Goal: Transaction & Acquisition: Purchase product/service

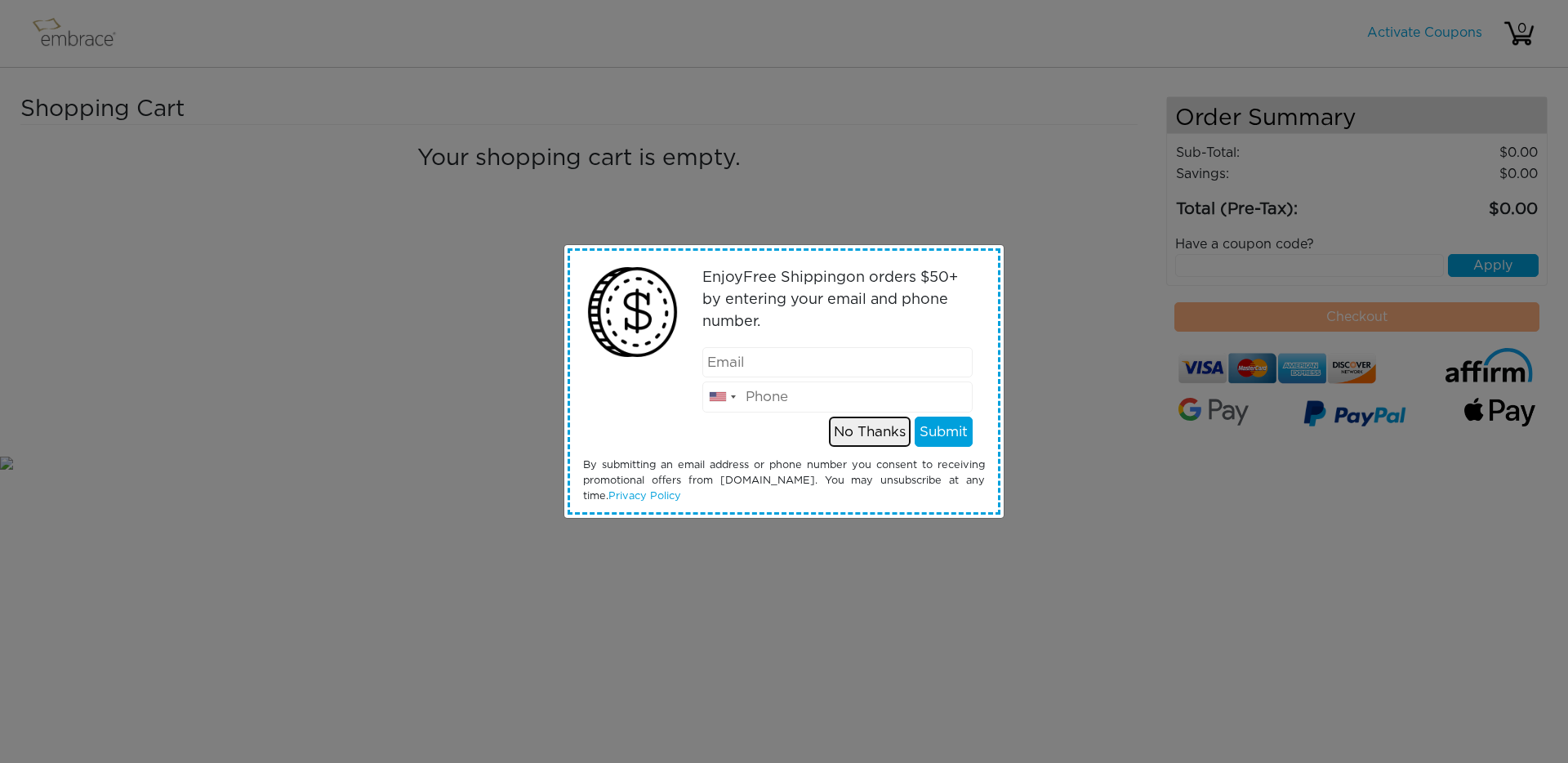
click at [873, 443] on button "No Thanks" at bounding box center [869, 432] width 82 height 31
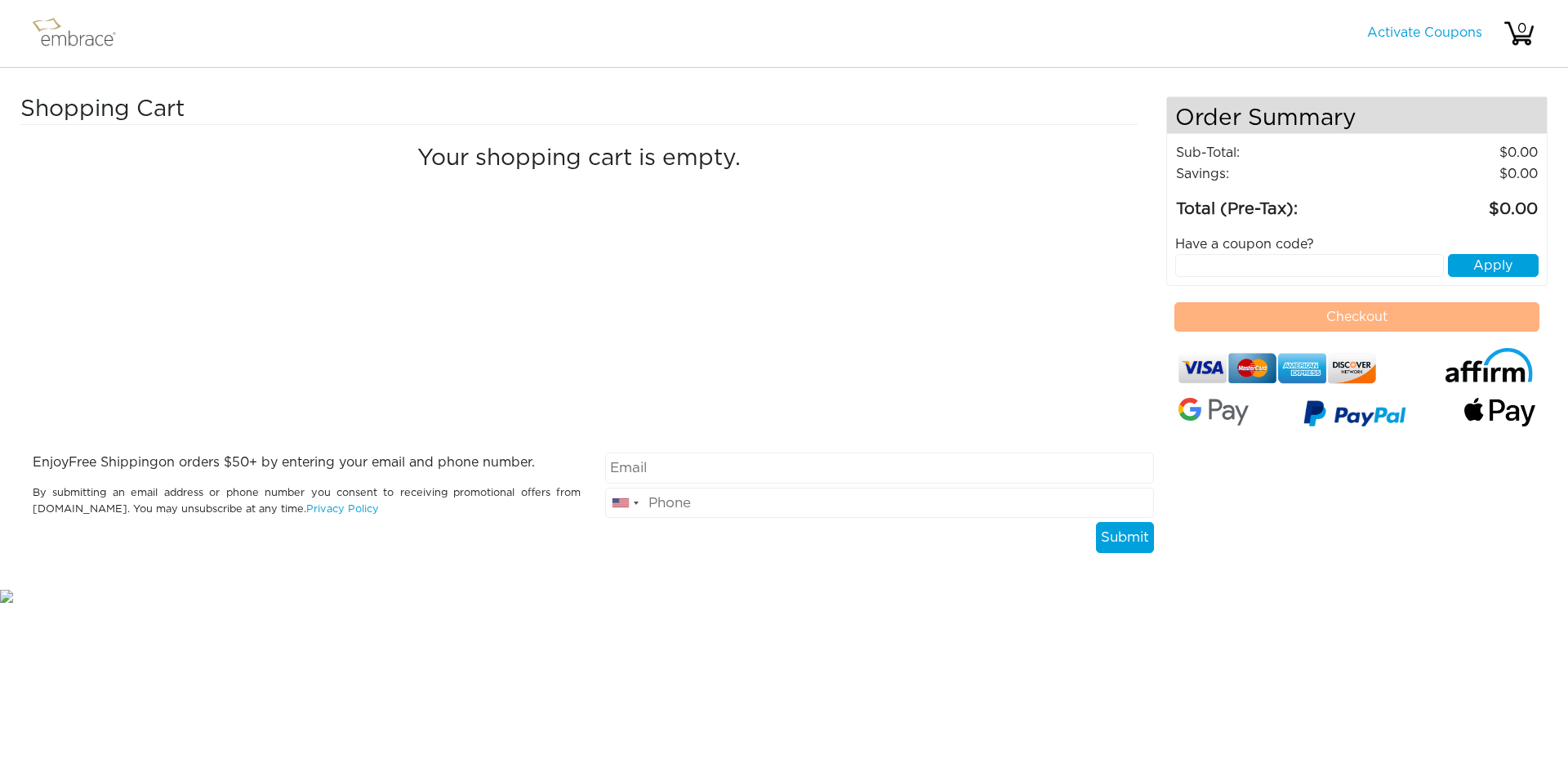
click at [1268, 261] on input "text" at bounding box center [1310, 266] width 270 height 23
type input "s"
click at [1446, 43] on div "Activate Coupons Hello, 0" at bounding box center [1451, 33] width 168 height 46
click at [1426, 28] on link "Activate Coupons" at bounding box center [1424, 32] width 115 height 13
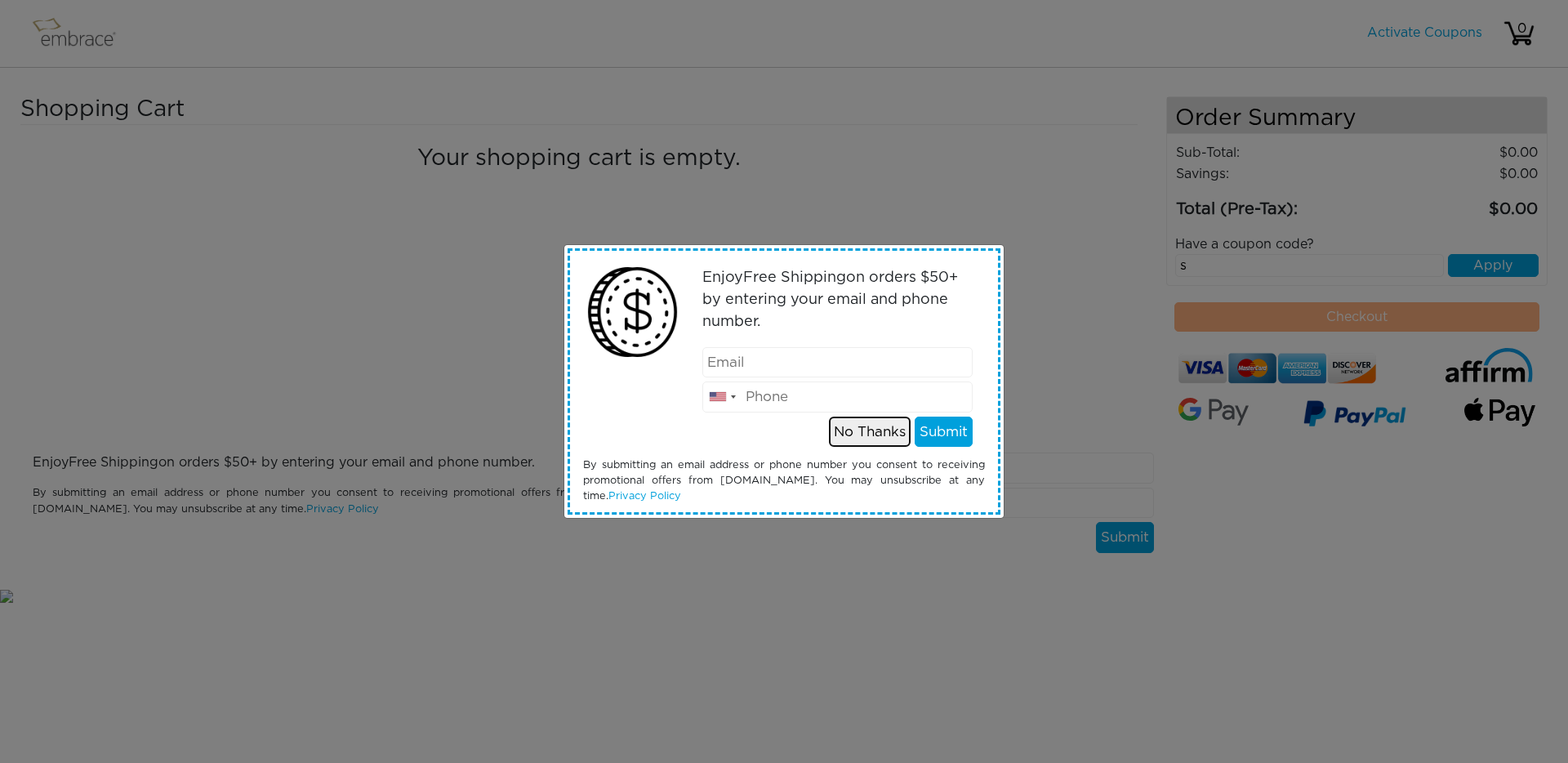
click at [889, 429] on button "No Thanks" at bounding box center [869, 432] width 82 height 31
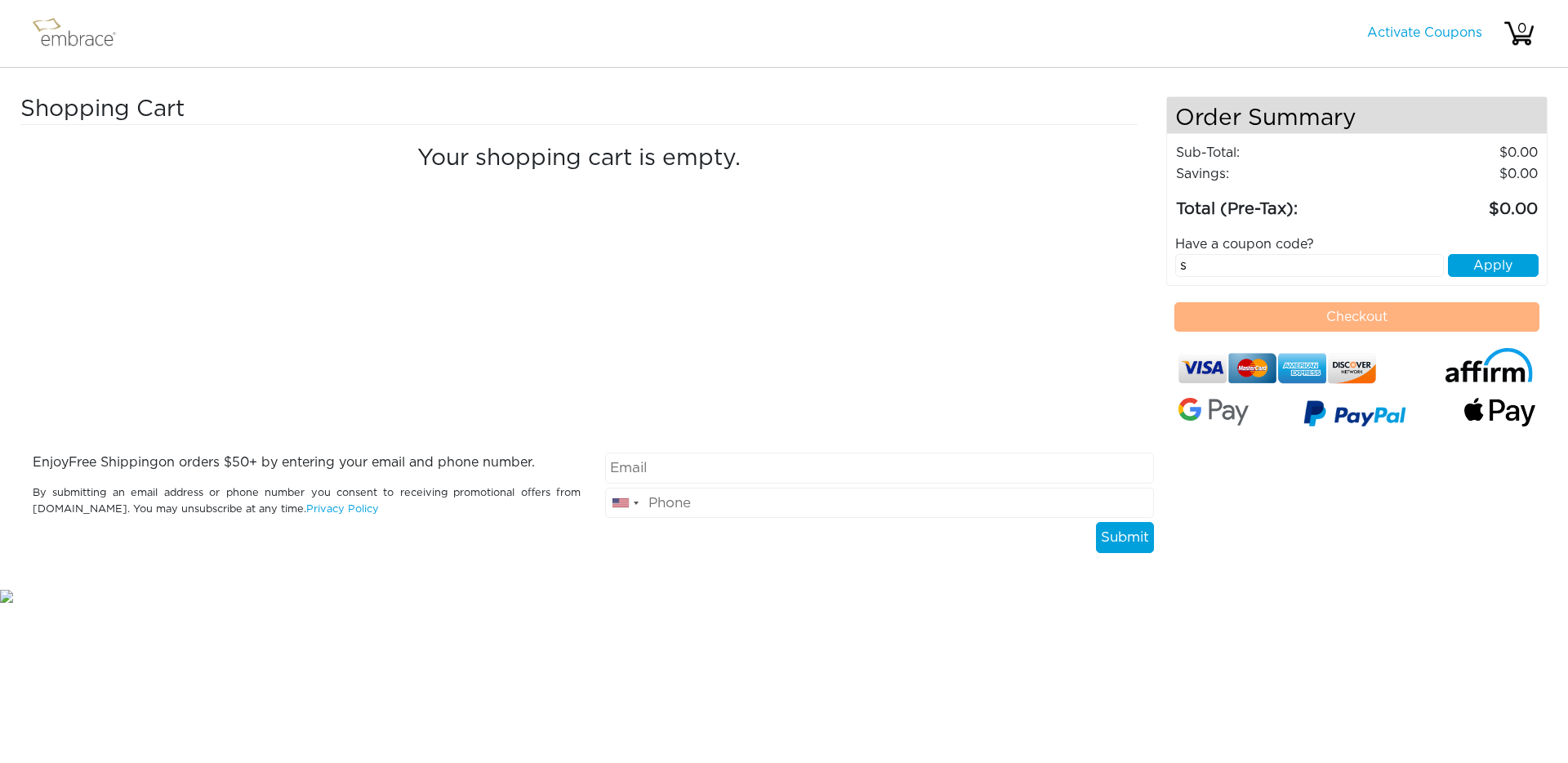
click at [1243, 273] on input "s" at bounding box center [1310, 266] width 270 height 23
type input "Septembersteal"
click at [1475, 268] on button "Apply" at bounding box center [1493, 266] width 90 height 23
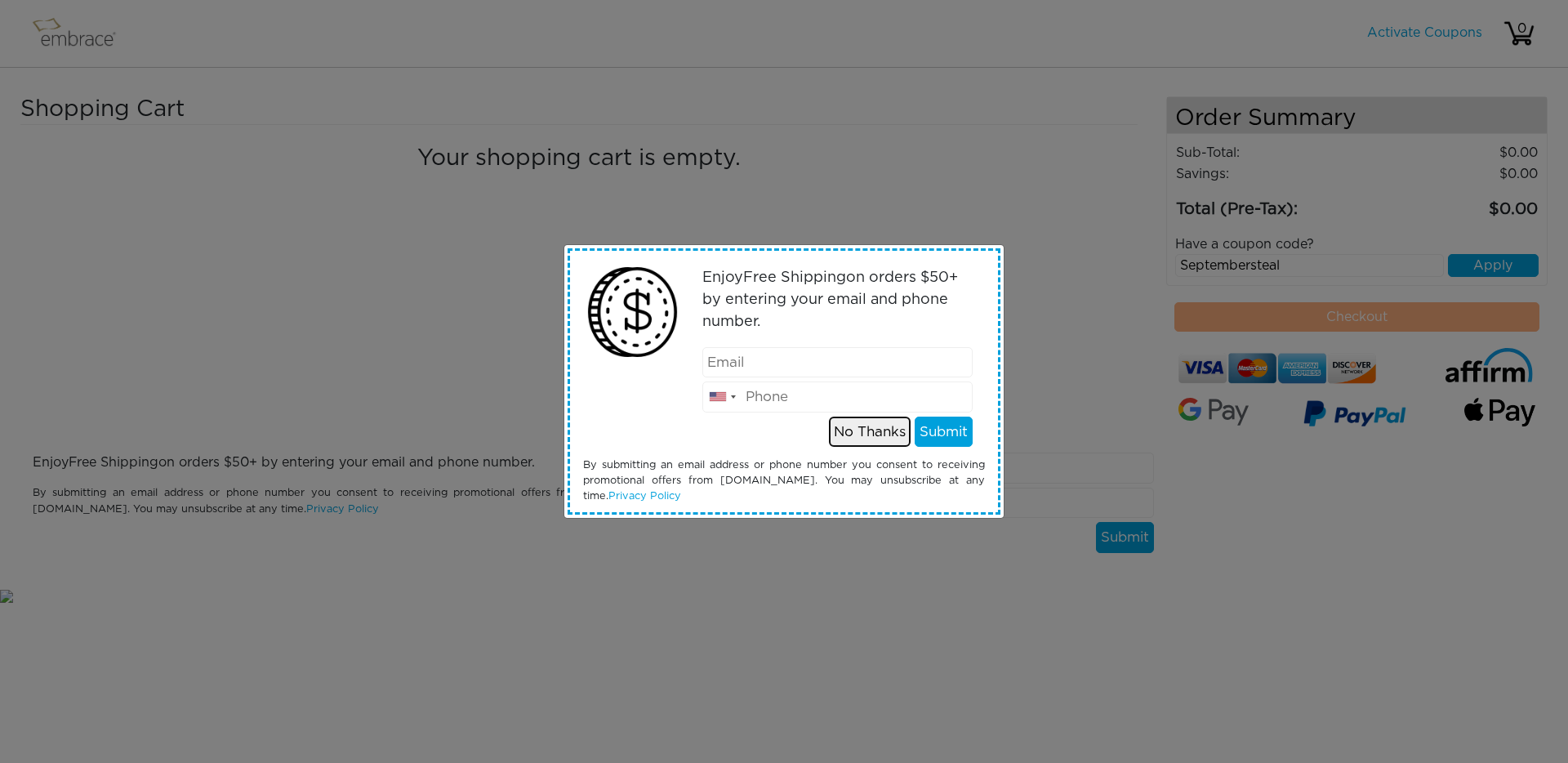
click at [865, 429] on button "No Thanks" at bounding box center [869, 432] width 82 height 31
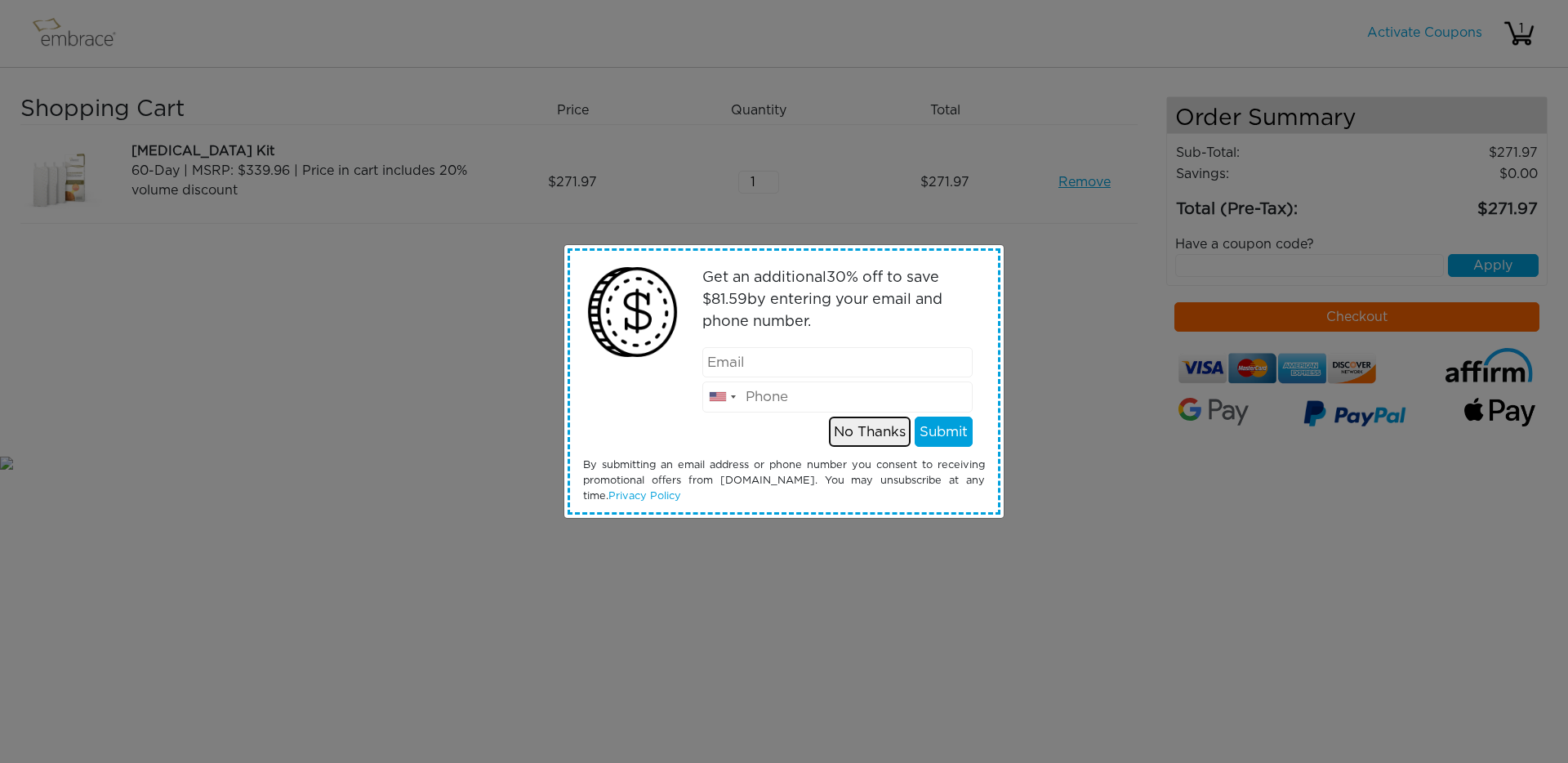
click at [883, 437] on button "No Thanks" at bounding box center [869, 432] width 82 height 31
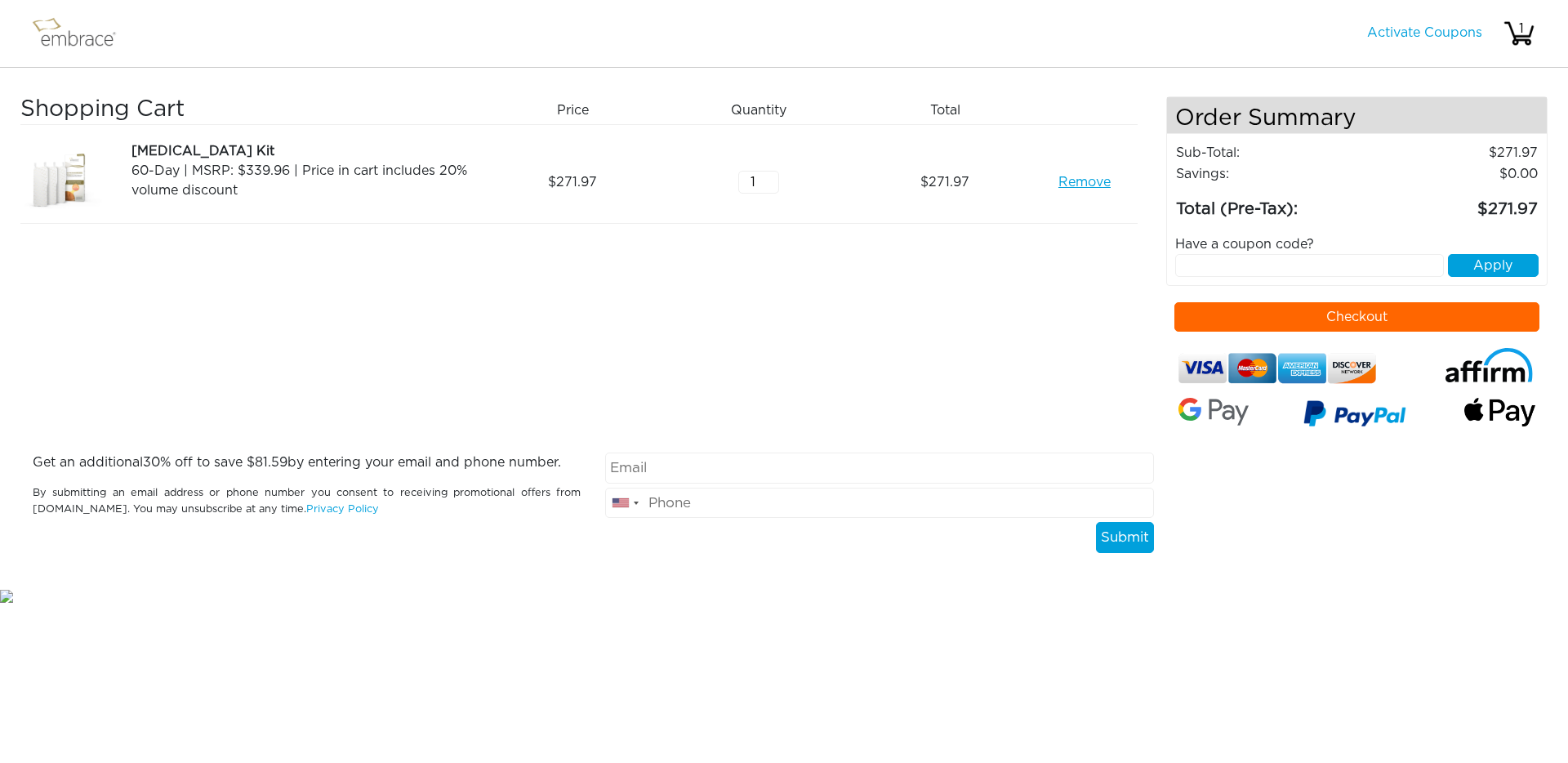
click at [1309, 266] on input "text" at bounding box center [1310, 266] width 270 height 23
type input "s"
type input "Septembersteal"
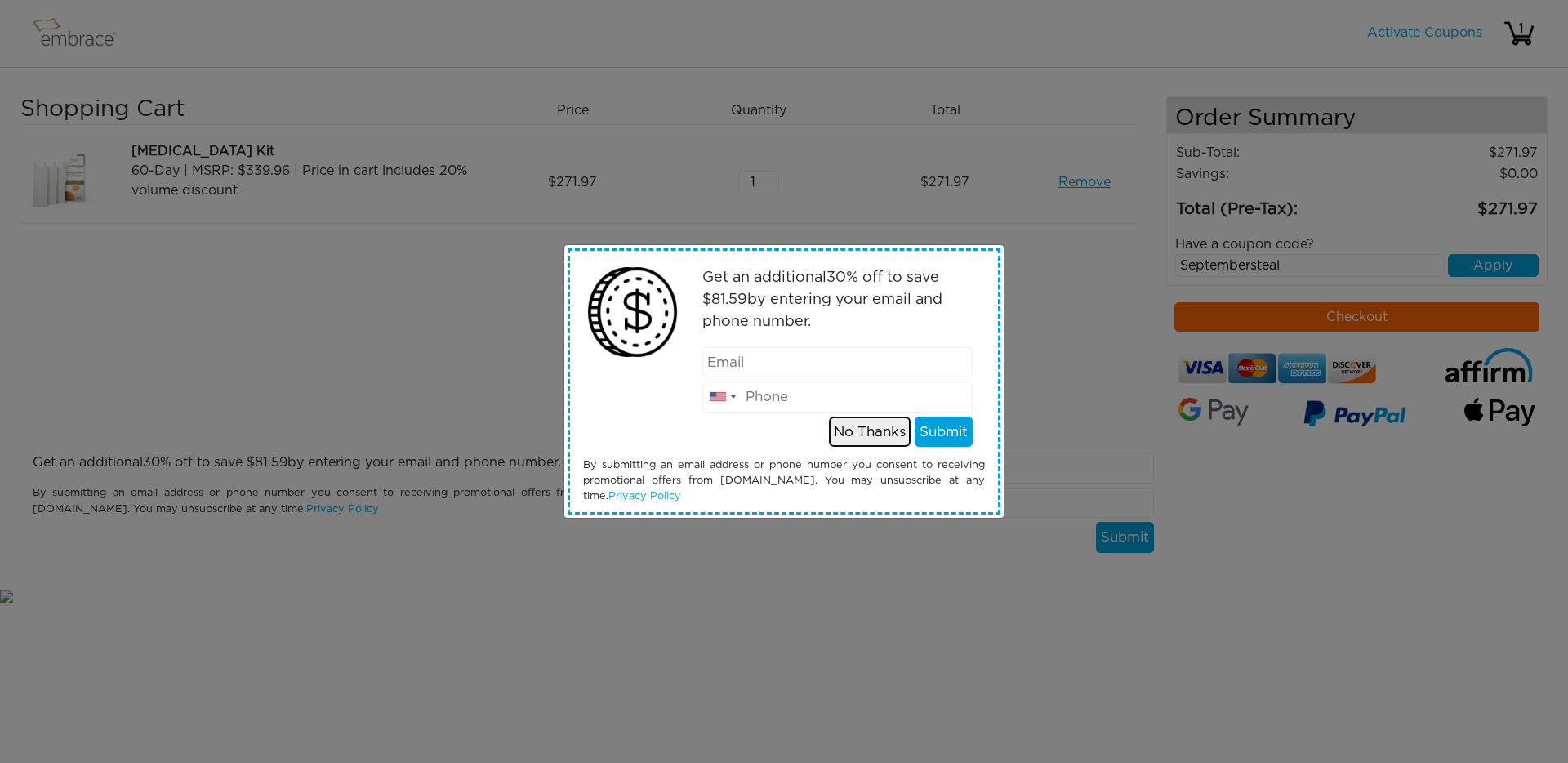
click at [880, 436] on button "No Thanks" at bounding box center [869, 432] width 82 height 31
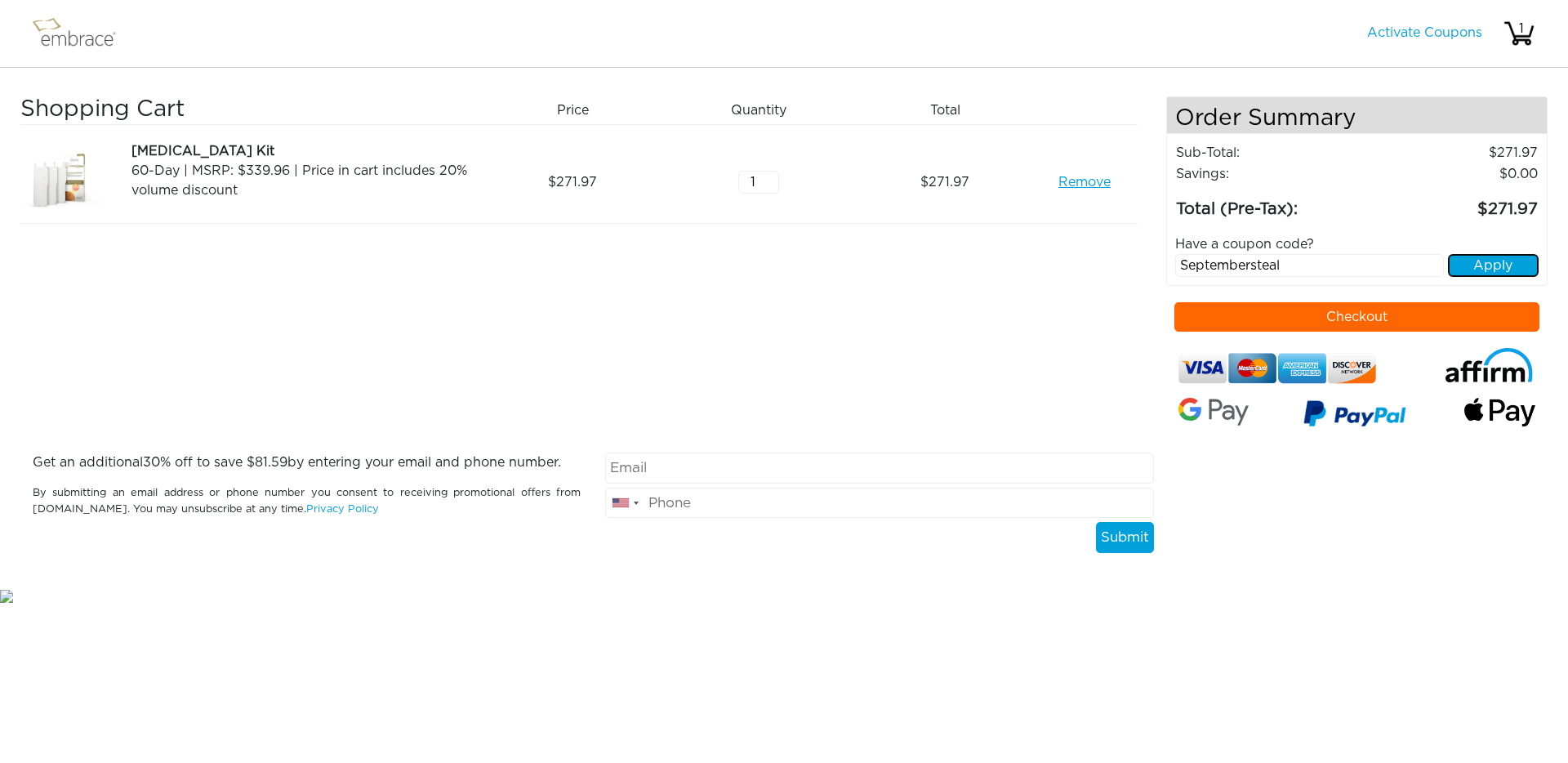
click at [1517, 266] on button "Apply" at bounding box center [1493, 266] width 90 height 23
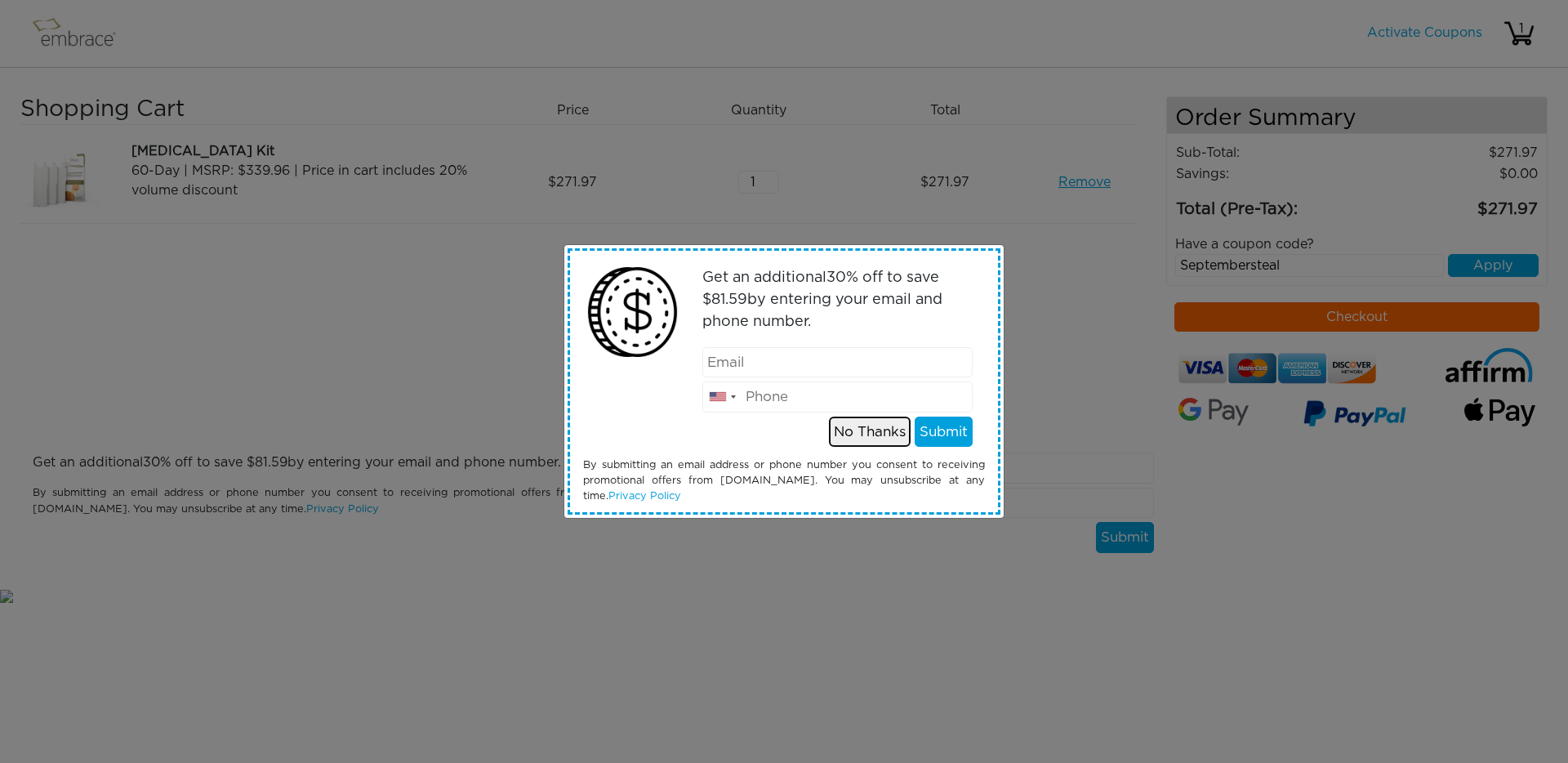
click at [873, 431] on button "No Thanks" at bounding box center [869, 432] width 82 height 31
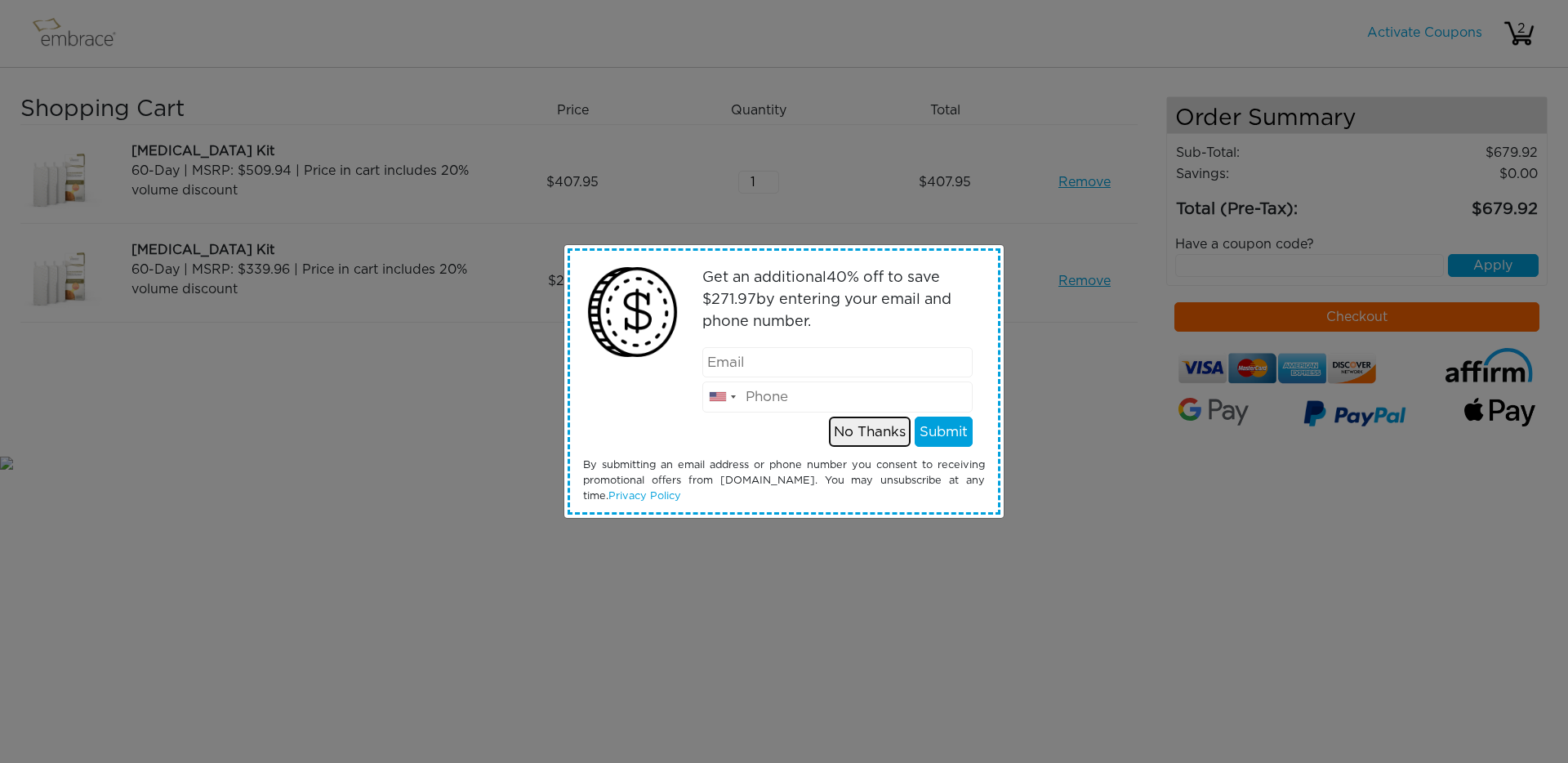
click at [865, 439] on button "No Thanks" at bounding box center [869, 432] width 82 height 31
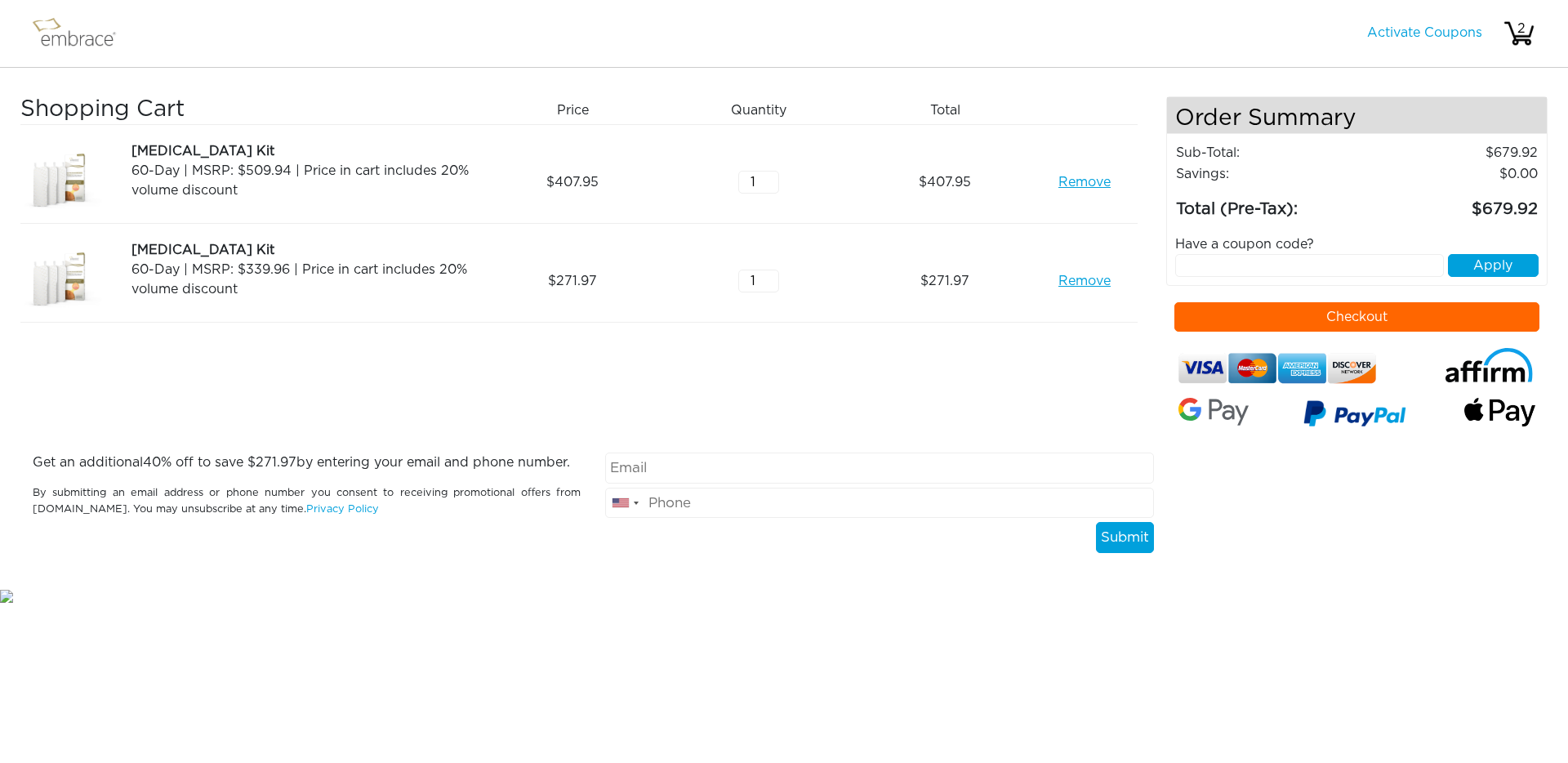
click at [1071, 186] on link "Remove" at bounding box center [1085, 182] width 52 height 19
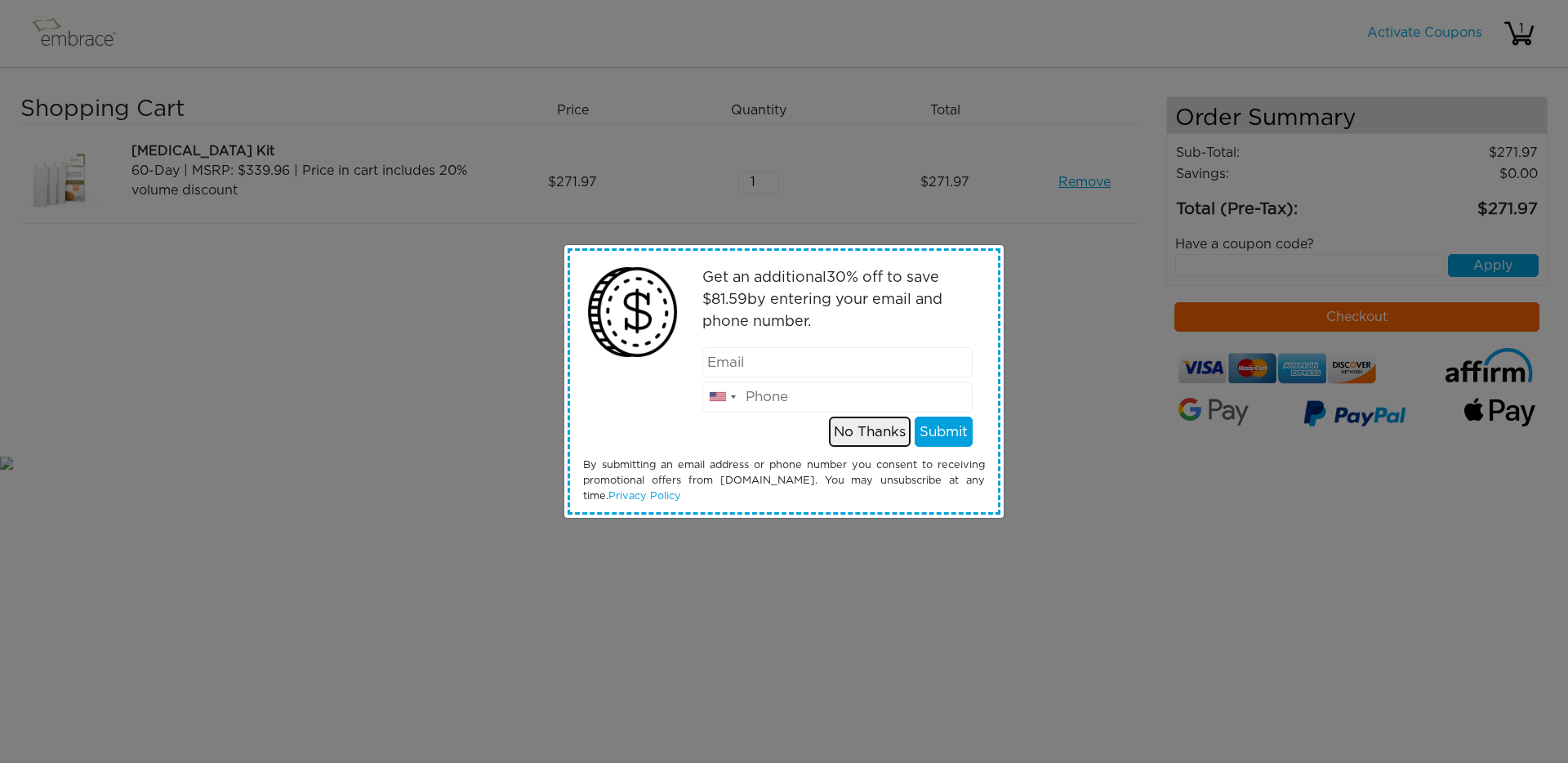
click at [851, 429] on button "No Thanks" at bounding box center [869, 432] width 82 height 31
